Goal: Information Seeking & Learning: Learn about a topic

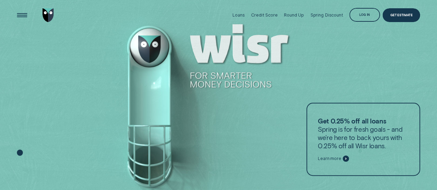
click at [326, 40] on div at bounding box center [218, 95] width 437 height 190
drag, startPoint x: 360, startPoint y: 11, endPoint x: 362, endPoint y: 14, distance: 3.9
click at [360, 13] on div "Log in" at bounding box center [364, 15] width 31 height 14
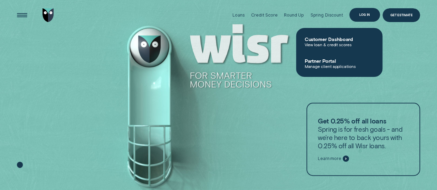
click at [366, 16] on div "Log in" at bounding box center [364, 14] width 11 height 3
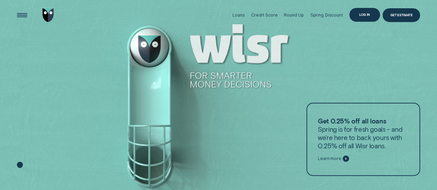
click at [367, 13] on div "Log in" at bounding box center [364, 14] width 11 height 3
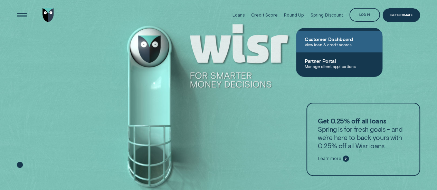
click at [335, 42] on span "View loan & credit scores" at bounding box center [339, 44] width 70 height 5
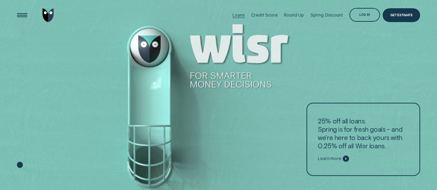
click at [237, 16] on div "Loans" at bounding box center [238, 14] width 12 height 5
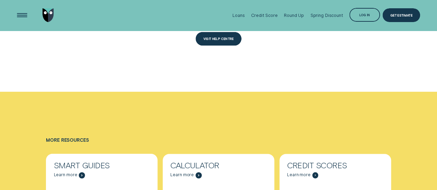
scroll to position [1760, 0]
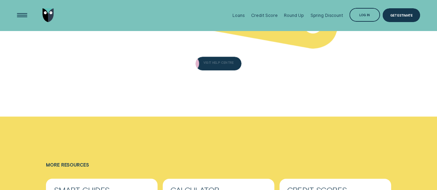
click at [213, 63] on div "VISIT HELP CENTRE" at bounding box center [218, 64] width 30 height 3
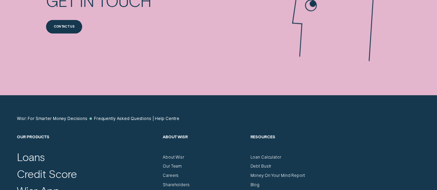
scroll to position [759, 0]
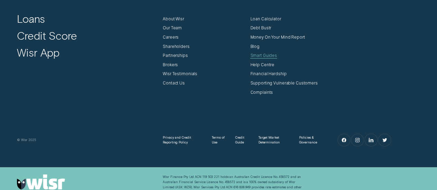
click at [265, 54] on div "Smart Guides" at bounding box center [263, 55] width 27 height 5
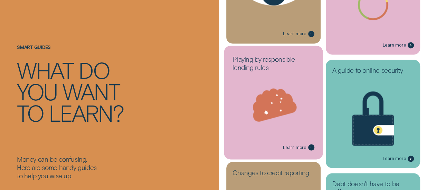
scroll to position [621, 0]
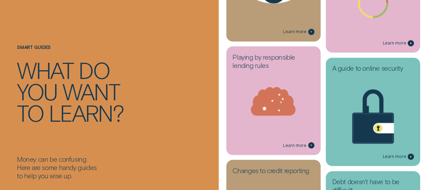
drag, startPoint x: 266, startPoint y: 63, endPoint x: 149, endPoint y: 60, distance: 117.0
click at [149, 60] on div "Smart guides What do you want to learn?" at bounding box center [116, 98] width 199 height 111
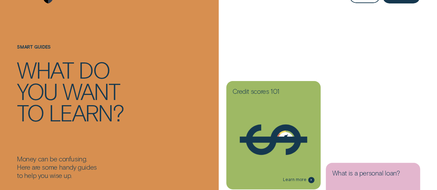
scroll to position [0, 0]
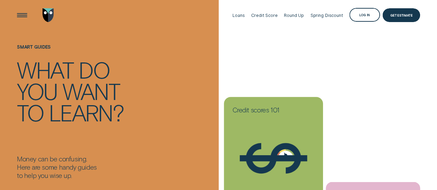
click at [258, 115] on h3 "Credit scores 101" at bounding box center [272, 111] width 81 height 11
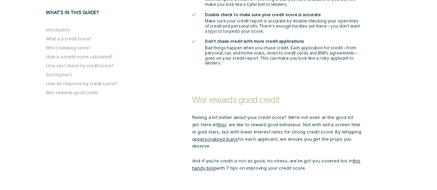
scroll to position [1311, 0]
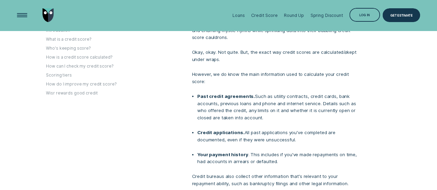
drag, startPoint x: 148, startPoint y: 42, endPoint x: 150, endPoint y: 38, distance: 4.0
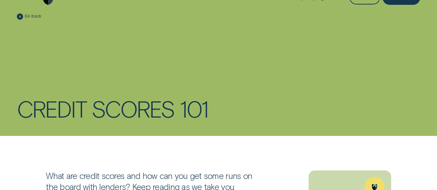
scroll to position [0, 0]
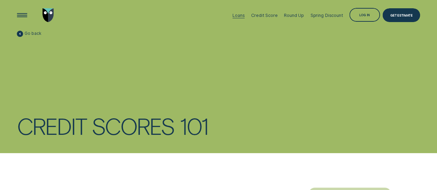
click at [244, 14] on div "Loans" at bounding box center [238, 15] width 12 height 5
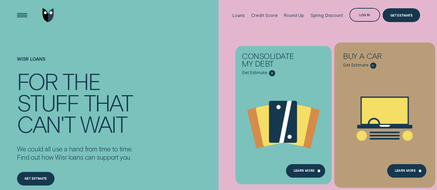
click at [407, 107] on icon "Buy a car - Learn more" at bounding box center [384, 111] width 46 height 26
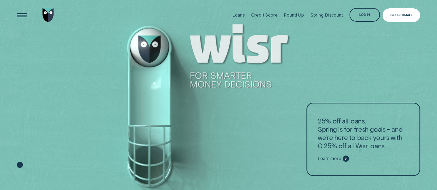
click at [391, 14] on div "Get Estimate" at bounding box center [401, 15] width 22 height 3
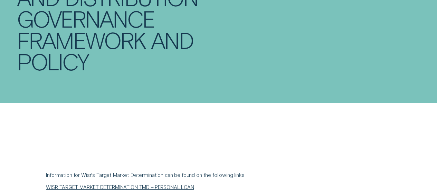
scroll to position [207, 0]
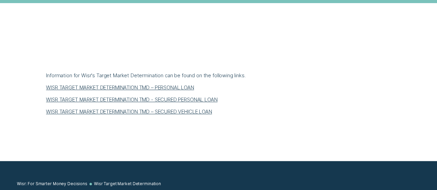
click at [205, 99] on link "WISR TARGET MARKET DETERMINATION TMD - SECURED PERSONAL LOAN" at bounding box center [131, 100] width 171 height 6
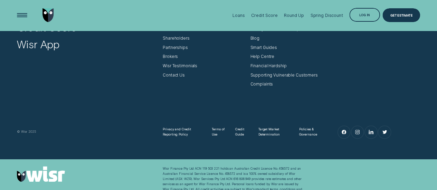
scroll to position [384, 0]
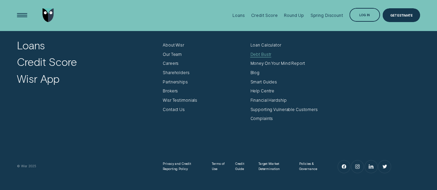
click at [260, 53] on div "Debt Bustr" at bounding box center [260, 54] width 21 height 5
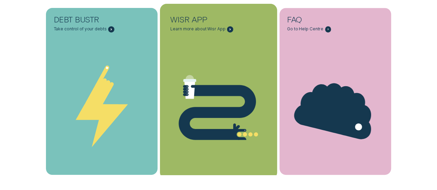
scroll to position [1553, 0]
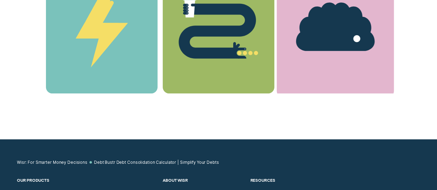
click at [335, 27] on icon "FAQ - Learn more" at bounding box center [335, 26] width 78 height 48
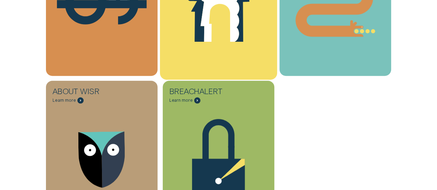
scroll to position [276, 0]
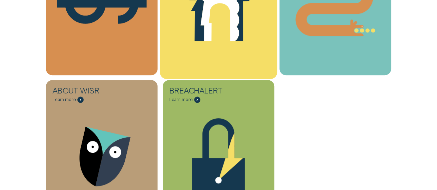
click at [212, 22] on icon "Loans - Learn more" at bounding box center [219, 13] width 39 height 55
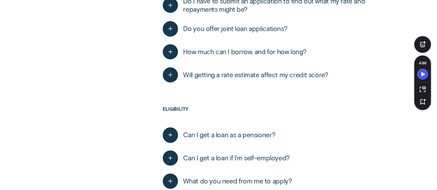
scroll to position [276, 0]
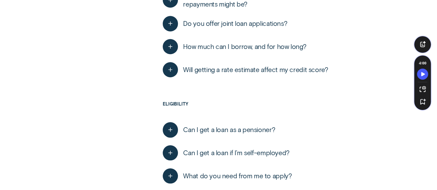
click at [224, 69] on span "Will getting a rate estimate affect my credit score?" at bounding box center [255, 70] width 145 height 8
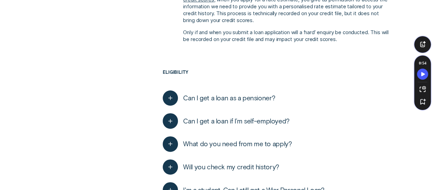
scroll to position [414, 0]
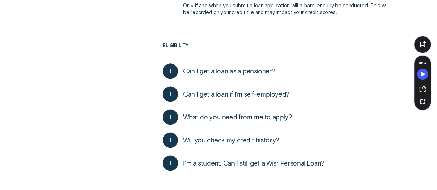
click at [287, 158] on button "I'm a student. Can I still get a Wisr Personal Loan?" at bounding box center [243, 162] width 161 height 15
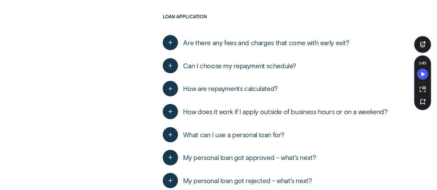
scroll to position [621, 0]
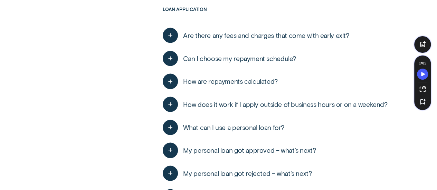
click at [265, 128] on span "What can I use a personal loan for?" at bounding box center [233, 127] width 101 height 8
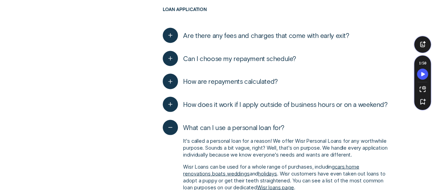
click at [266, 123] on button "What can I use a personal loan for?" at bounding box center [223, 127] width 121 height 15
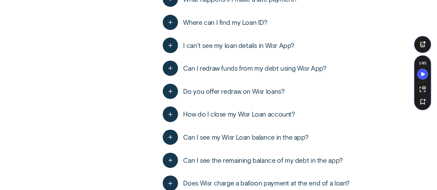
scroll to position [1035, 0]
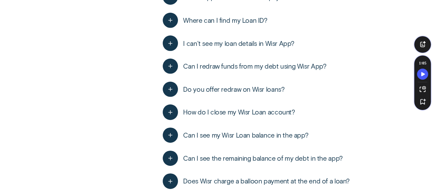
click at [266, 87] on span "Do you offer redraw on Wisr loans?" at bounding box center [233, 89] width 101 height 8
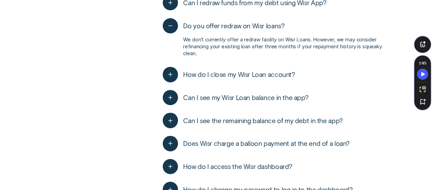
scroll to position [1173, 0]
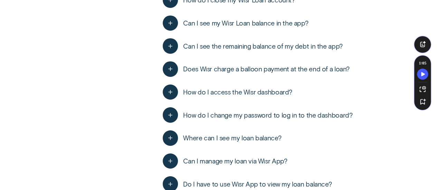
click at [264, 157] on span "Can I manage my loan via Wisr App?" at bounding box center [235, 161] width 104 height 8
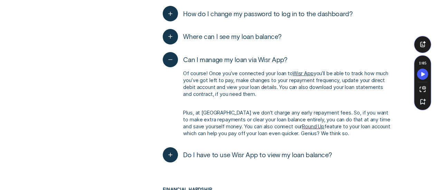
scroll to position [1277, 0]
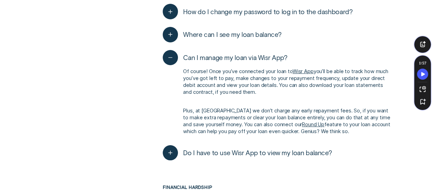
click at [265, 151] on span "Do I have to use Wisr App to view my loan balance?" at bounding box center [257, 153] width 148 height 8
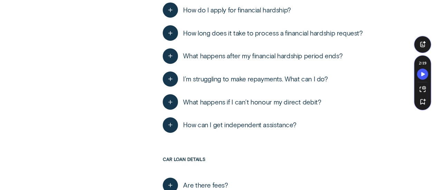
scroll to position [1656, 0]
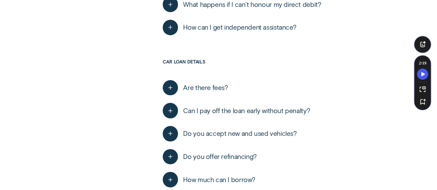
click at [254, 107] on span "Can I pay off the loan early without penalty?" at bounding box center [246, 111] width 127 height 8
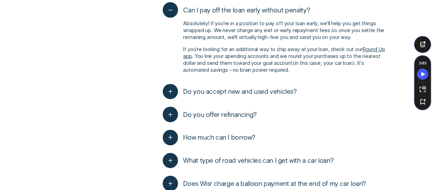
scroll to position [1760, 0]
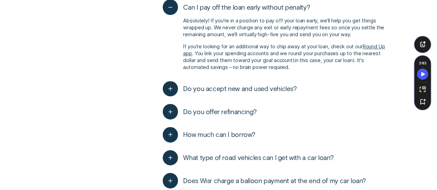
click at [258, 90] on span "Do you accept new and used vehicles?" at bounding box center [239, 89] width 113 height 8
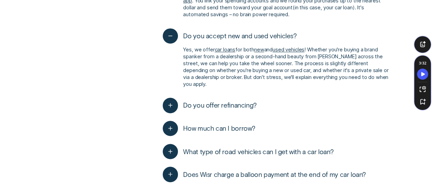
scroll to position [1829, 0]
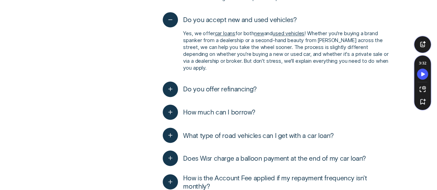
click at [242, 89] on span "Do you offer refinancing?" at bounding box center [219, 89] width 73 height 8
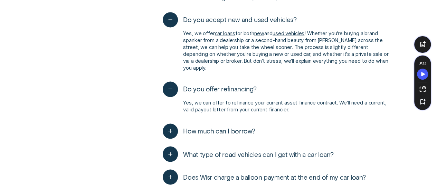
scroll to position [1864, 0]
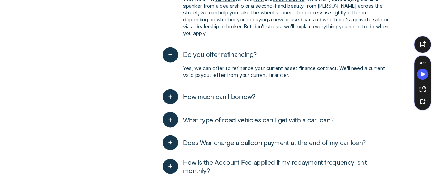
click at [245, 94] on span "How much can I borrow?" at bounding box center [219, 96] width 72 height 8
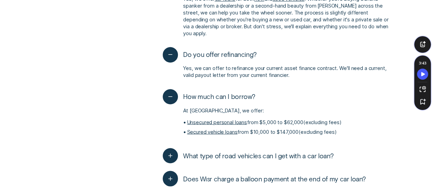
click at [246, 149] on button "What type of road vehicles can I get with a car loan?" at bounding box center [248, 155] width 170 height 15
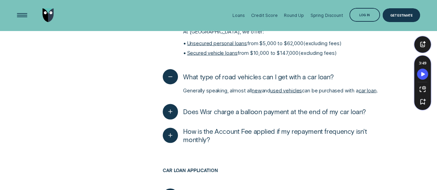
scroll to position [1933, 0]
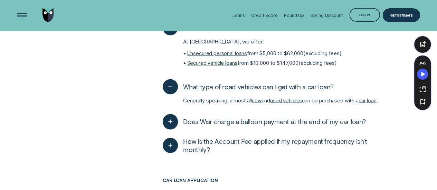
click at [274, 121] on span "Does Wisr charge a balloon payment at the end of my car loan?" at bounding box center [274, 121] width 183 height 8
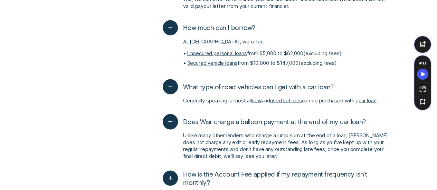
scroll to position [2105, 0]
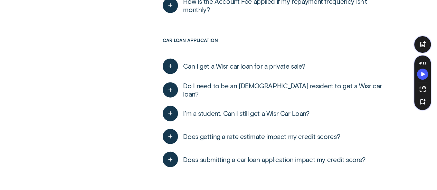
click at [271, 65] on span "Can I get a Wisr car loan for a private sale?" at bounding box center [244, 66] width 122 height 8
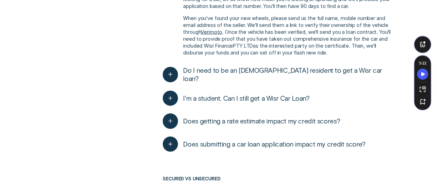
scroll to position [2243, 0]
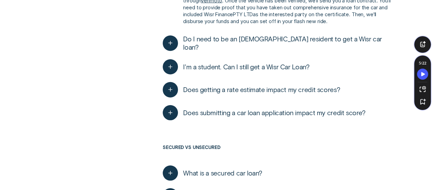
click at [304, 112] on span "Does submitting a car loan application impact my credit score?" at bounding box center [274, 113] width 182 height 8
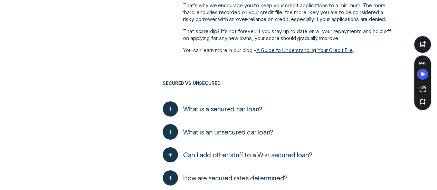
scroll to position [2554, 0]
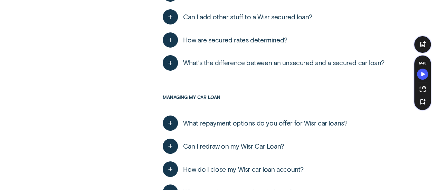
click at [294, 122] on span "What repayment options do you offer for Wisr car loans?" at bounding box center [265, 123] width 164 height 8
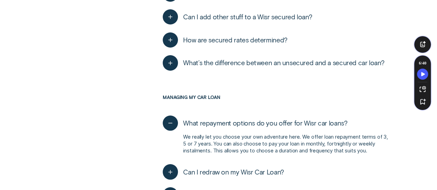
click at [294, 120] on span "What repayment options do you offer for Wisr car loans?" at bounding box center [265, 123] width 164 height 8
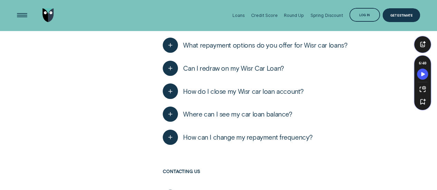
scroll to position [2623, 0]
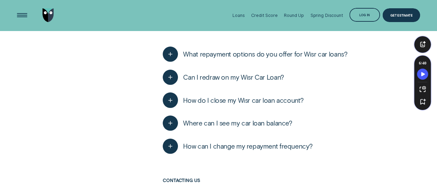
click at [270, 73] on span "Can I redraw on my Wisr Car Loan?" at bounding box center [233, 77] width 100 height 8
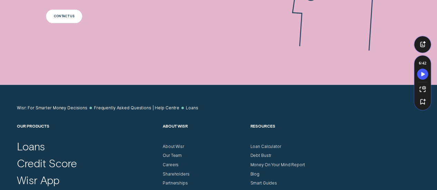
scroll to position [3278, 0]
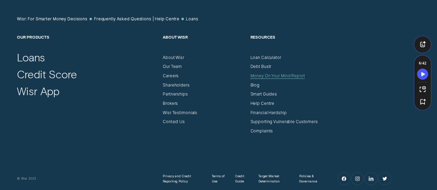
click at [257, 74] on div "Money On Your Mind Report" at bounding box center [277, 76] width 55 height 5
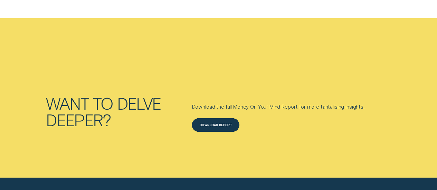
scroll to position [2105, 0]
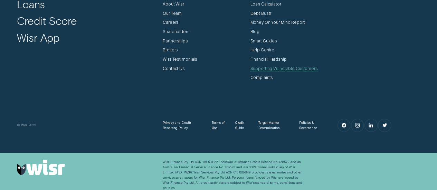
click at [261, 66] on div "Supporting Vulnerable Customers" at bounding box center [283, 68] width 67 height 5
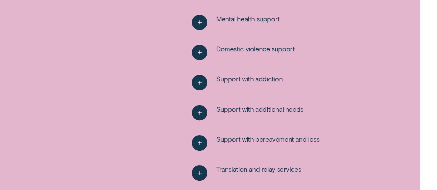
scroll to position [1380, 0]
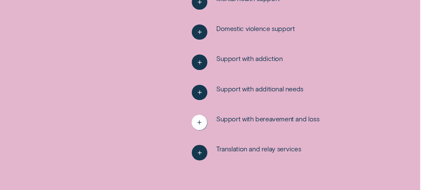
click at [202, 124] on icon "See more" at bounding box center [199, 122] width 8 height 11
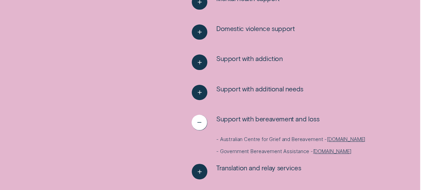
click at [200, 124] on icon "See less" at bounding box center [199, 122] width 8 height 11
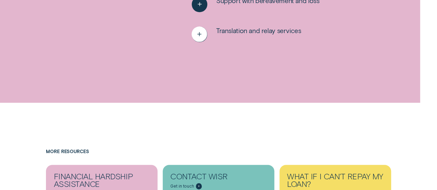
scroll to position [1553, 0]
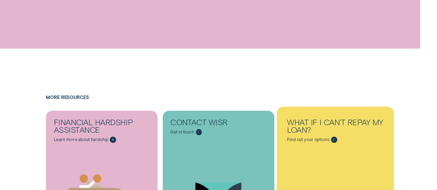
click at [327, 133] on div "What if I can't repay my loan?" at bounding box center [335, 125] width 96 height 15
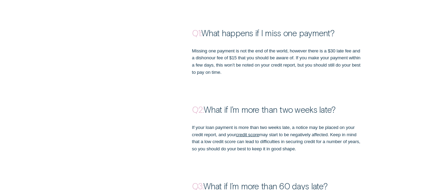
scroll to position [656, 0]
drag, startPoint x: 223, startPoint y: 85, endPoint x: 160, endPoint y: 72, distance: 64.5
click at [160, 76] on div "Q2: What if I’m more than two weeks late?" at bounding box center [218, 95] width 408 height 39
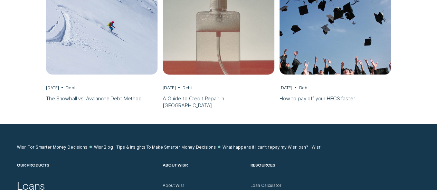
scroll to position [1933, 0]
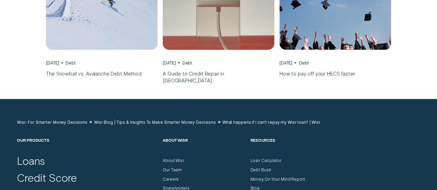
click at [203, 28] on img "A Guide to Credit Repair in Australia, Mar 30 Debt" at bounding box center [218, 4] width 117 height 96
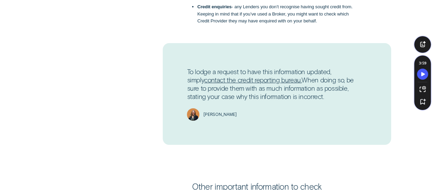
scroll to position [725, 0]
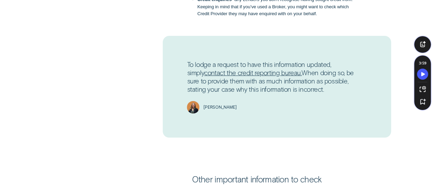
drag, startPoint x: 220, startPoint y: 147, endPoint x: 170, endPoint y: 145, distance: 50.4
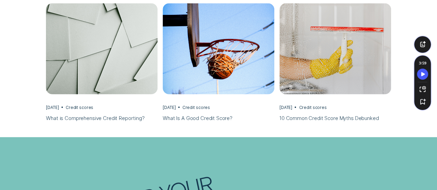
scroll to position [1864, 0]
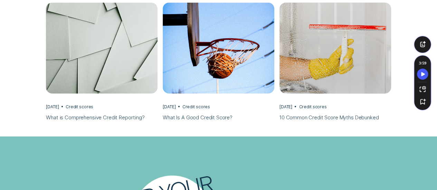
click at [349, 118] on h3 "10 Common Credit Score Myths Debunked" at bounding box center [334, 117] width 111 height 7
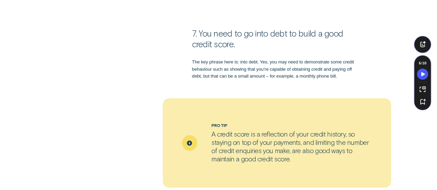
scroll to position [1070, 0]
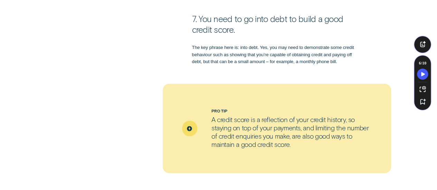
drag, startPoint x: 266, startPoint y: 129, endPoint x: 193, endPoint y: 143, distance: 74.1
click at [193, 143] on div "Pro Tip A credit score is a reflection of your credit history, so staying on to…" at bounding box center [277, 128] width 228 height 89
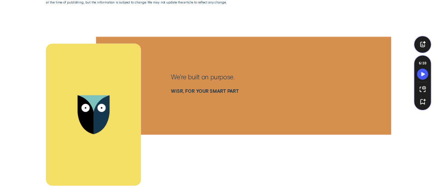
scroll to position [2243, 0]
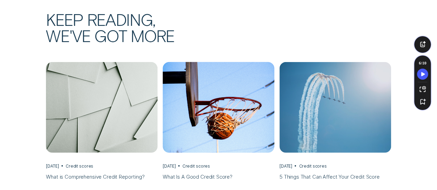
click at [183, 174] on h3 "What Is A Good Credit Score?" at bounding box center [218, 177] width 111 height 7
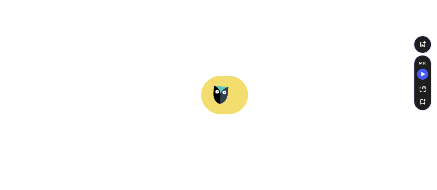
scroll to position [2312, 0]
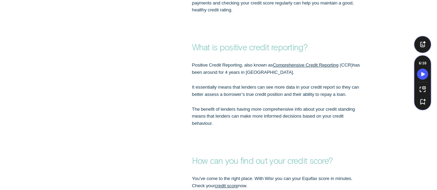
scroll to position [1242, 0]
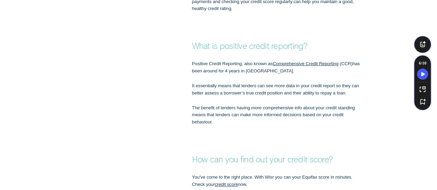
drag, startPoint x: 194, startPoint y: 152, endPoint x: 89, endPoint y: 117, distance: 111.1
click at [89, 116] on div "Positive Credit Reporting, also known as Comprehensive Credit Reporting ( CCR )…" at bounding box center [218, 93] width 408 height 66
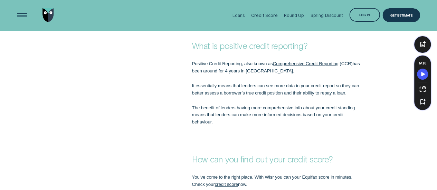
click at [284, 66] on link "Comprehensive Credit Reporting" at bounding box center [305, 63] width 66 height 5
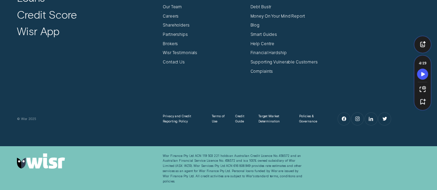
scroll to position [2393, 0]
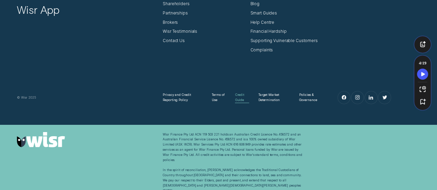
click at [244, 98] on div "Credit Guide" at bounding box center [242, 97] width 14 height 10
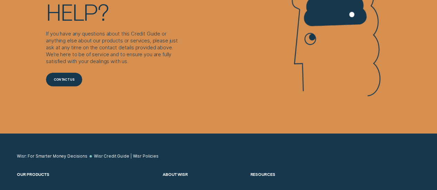
scroll to position [966, 0]
